Goal: Information Seeking & Learning: Learn about a topic

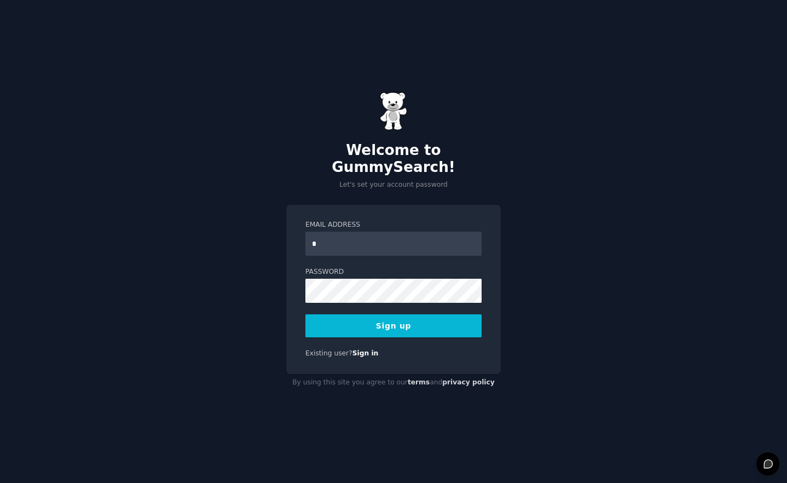
click at [305, 314] on button "Sign up" at bounding box center [393, 325] width 176 height 23
type input "**********"
click at [305, 314] on button "Sign up" at bounding box center [393, 325] width 176 height 23
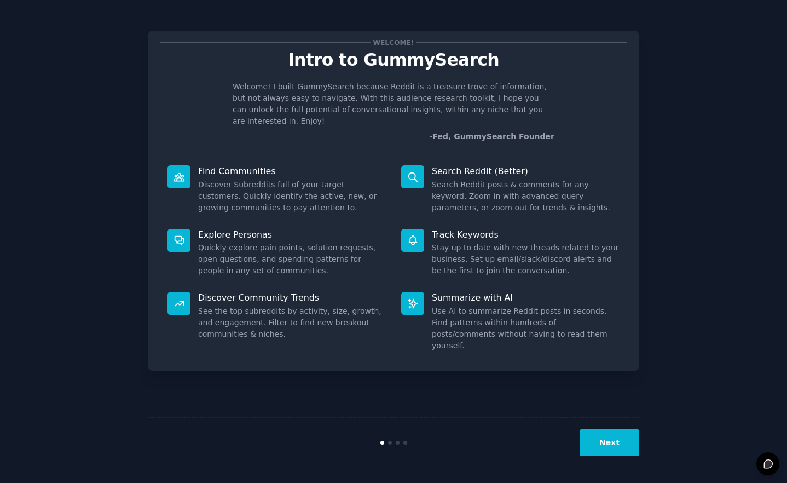
click at [610, 450] on button "Next" at bounding box center [609, 442] width 59 height 27
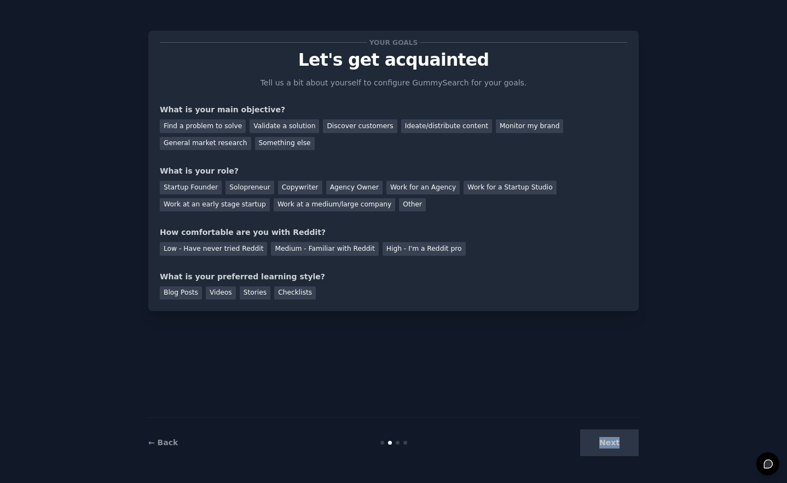
click at [610, 450] on div "Next" at bounding box center [557, 442] width 164 height 27
click at [612, 444] on div "Next" at bounding box center [557, 442] width 164 height 27
click at [230, 126] on div "Find a problem to solve" at bounding box center [203, 126] width 86 height 14
click at [291, 128] on div "Validate a solution" at bounding box center [285, 126] width 70 height 14
click at [223, 131] on div "Find a problem to solve" at bounding box center [203, 126] width 86 height 14
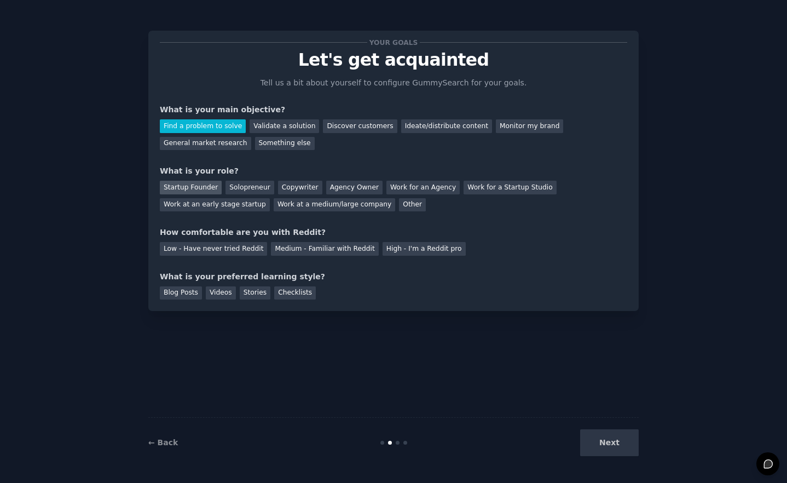
click at [202, 187] on div "Startup Founder" at bounding box center [191, 188] width 62 height 14
click at [304, 246] on div "Medium - Familiar with Reddit" at bounding box center [324, 249] width 107 height 14
click at [256, 297] on div "Stories" at bounding box center [255, 293] width 31 height 14
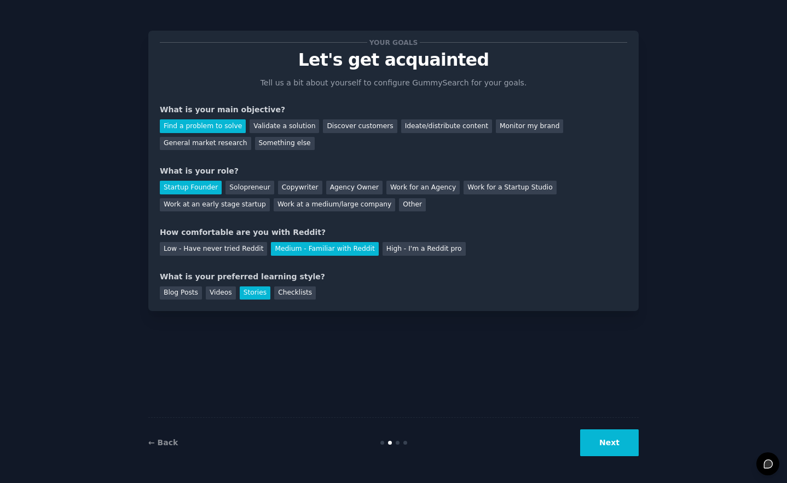
click at [600, 436] on button "Next" at bounding box center [609, 442] width 59 height 27
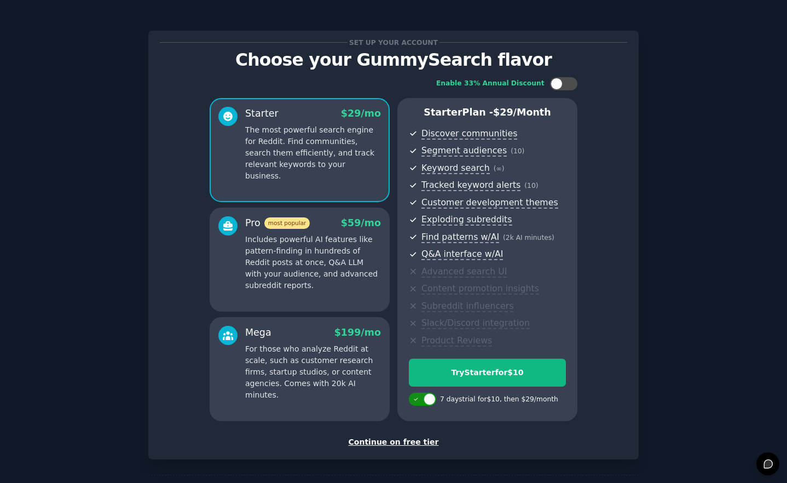
click at [430, 403] on div at bounding box center [430, 399] width 12 height 12
click at [429, 402] on div at bounding box center [422, 398] width 27 height 13
checkbox input "true"
click at [409, 444] on div "Continue on free tier" at bounding box center [393, 441] width 467 height 11
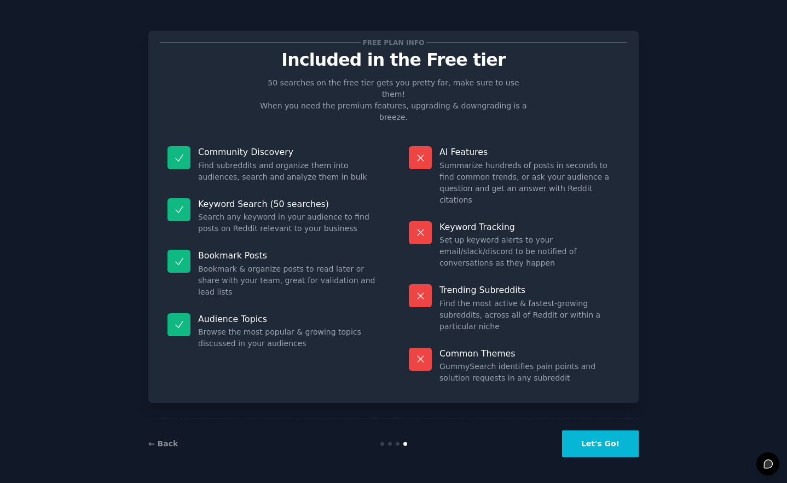
click at [593, 447] on button "Let's Go!" at bounding box center [600, 443] width 77 height 27
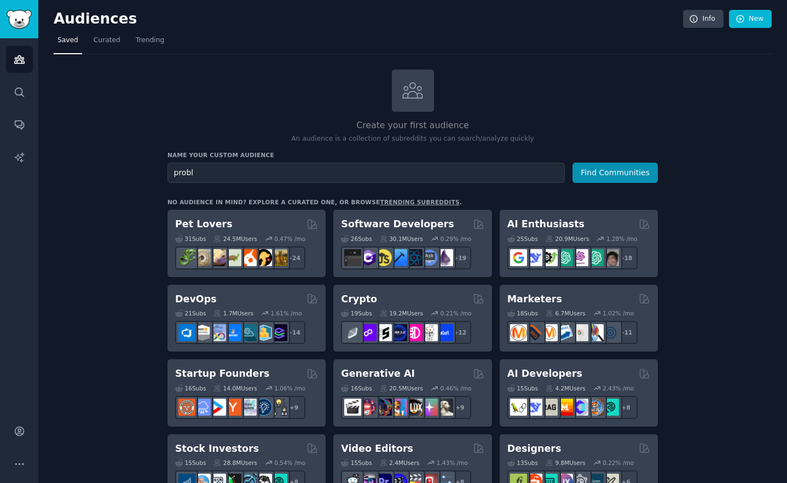
type input "proble"
type input "Problem solve"
click at [572, 163] on button "Find Communities" at bounding box center [614, 173] width 85 height 20
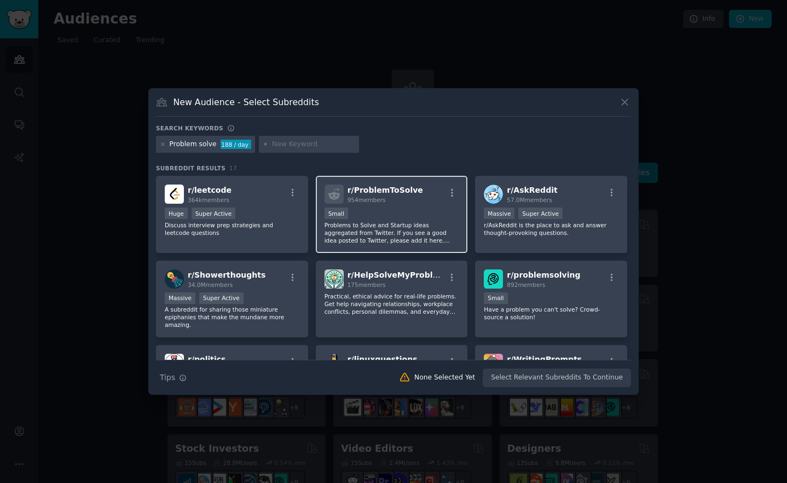
click at [384, 234] on p "Problems to Solve and Startup ideas aggregated from Twitter. If you see a good …" at bounding box center [392, 232] width 135 height 23
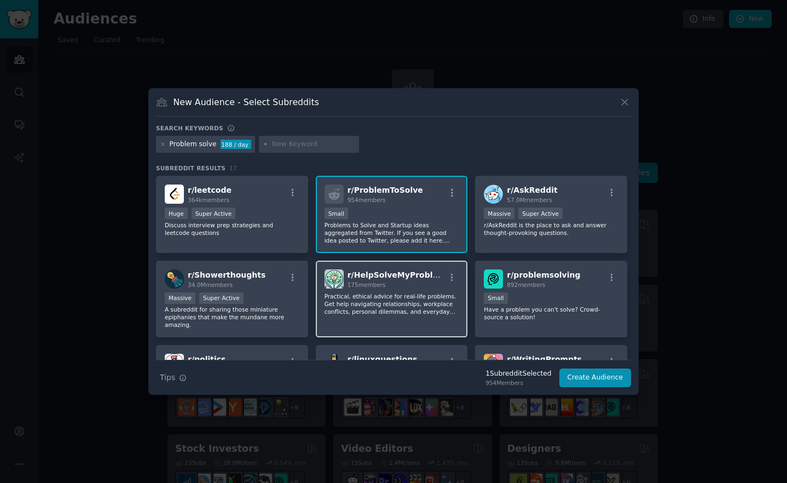
click at [391, 281] on div "175 members" at bounding box center [397, 285] width 98 height 8
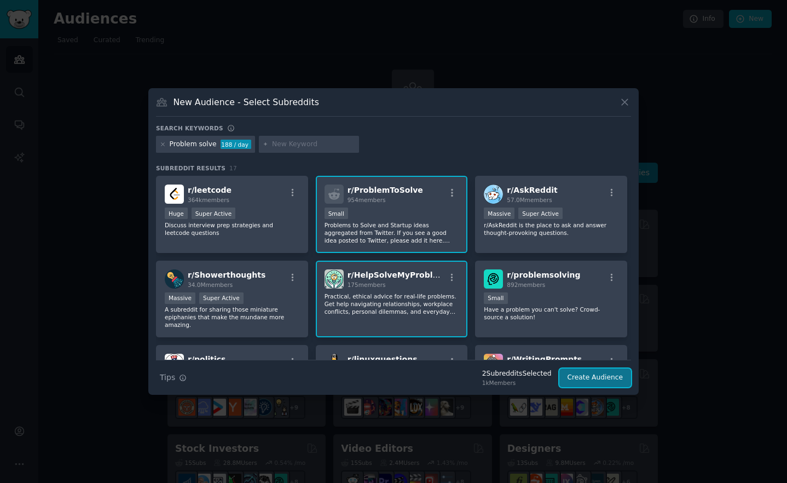
click at [581, 383] on button "Create Audience" at bounding box center [595, 377] width 72 height 19
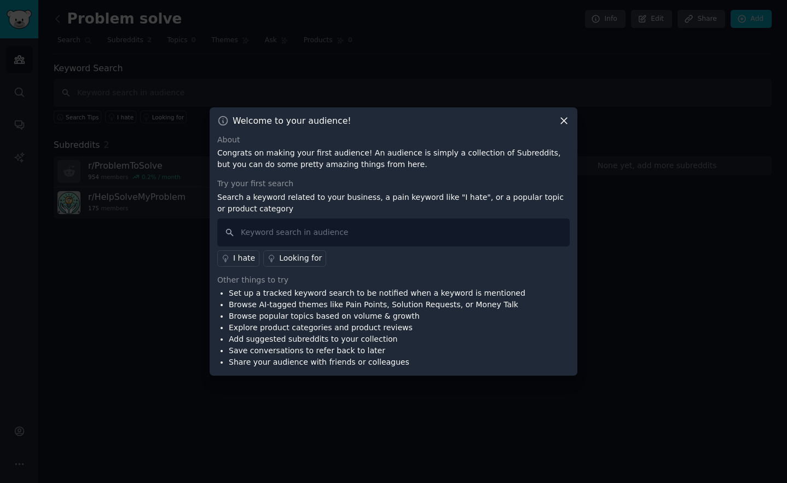
click at [563, 123] on icon at bounding box center [563, 120] width 11 height 11
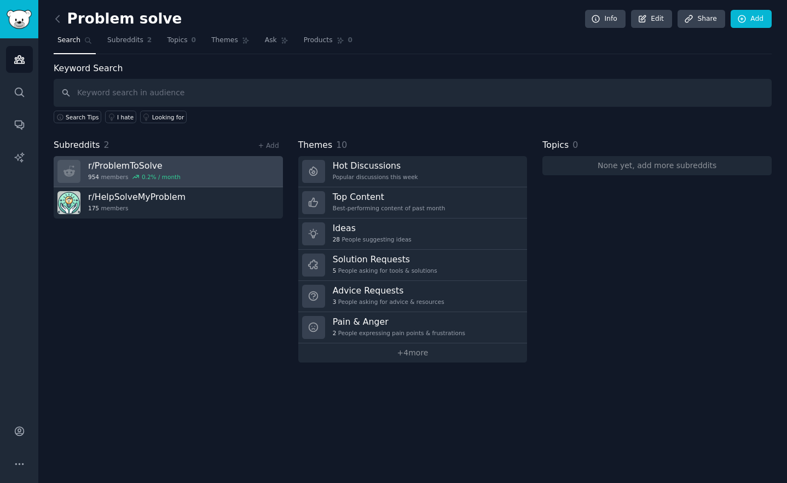
click at [203, 171] on link "r/ ProblemToSolve 954 members 0.2 % / month" at bounding box center [168, 171] width 229 height 31
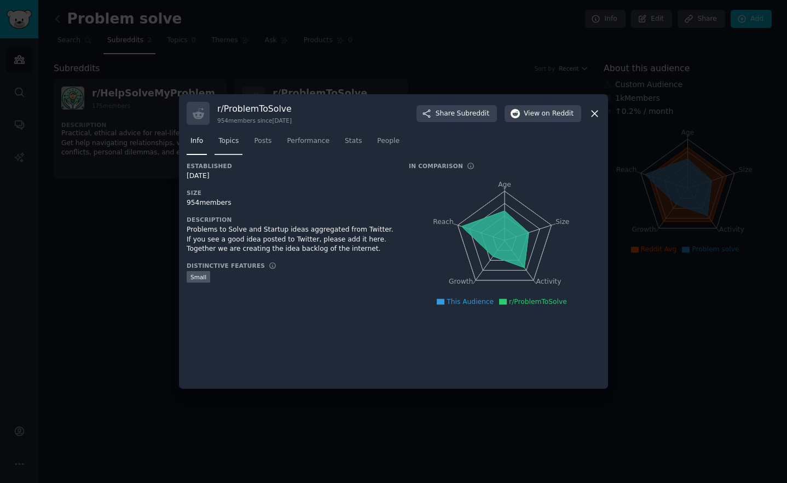
click at [237, 144] on span "Topics" at bounding box center [228, 141] width 20 height 10
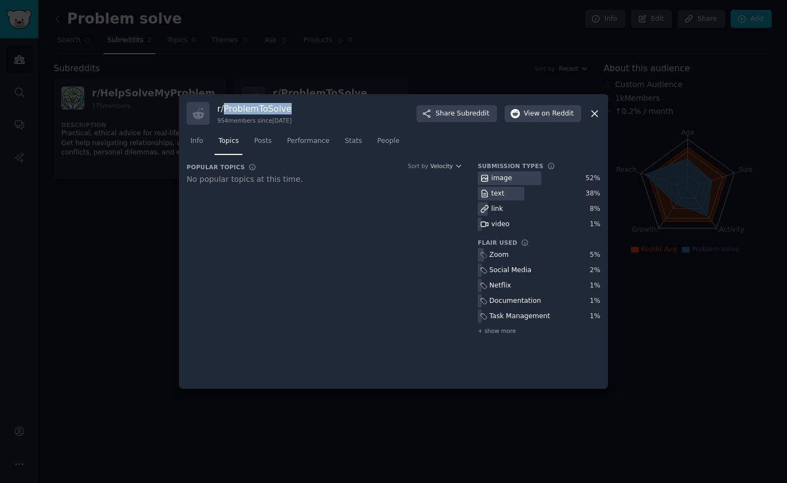
drag, startPoint x: 294, startPoint y: 109, endPoint x: 225, endPoint y: 109, distance: 69.0
click at [225, 109] on h3 "r/ ProblemToSolve" at bounding box center [254, 108] width 74 height 11
copy h3 "ProblemToSolve"
